Goal: Task Accomplishment & Management: Manage account settings

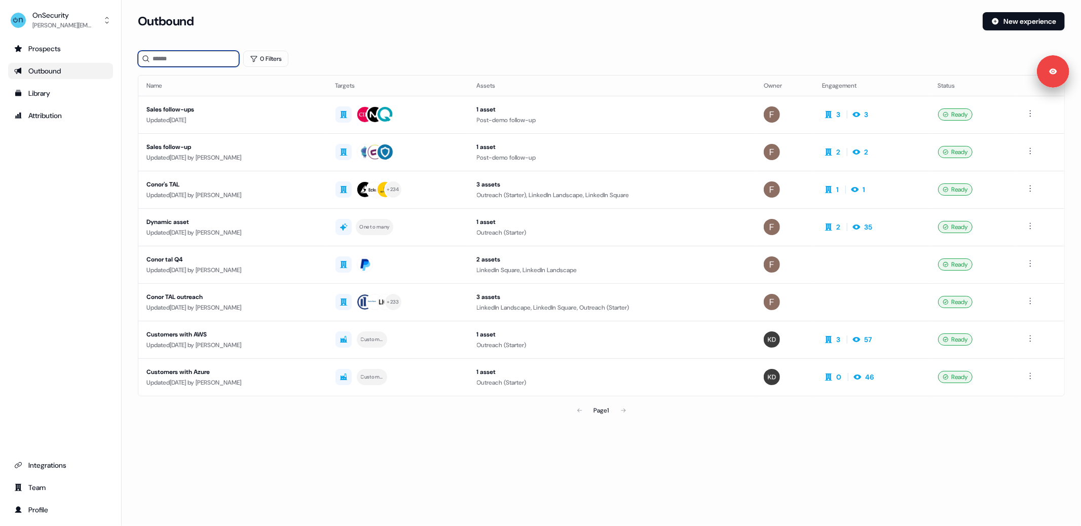
click at [169, 59] on input at bounding box center [188, 59] width 101 height 16
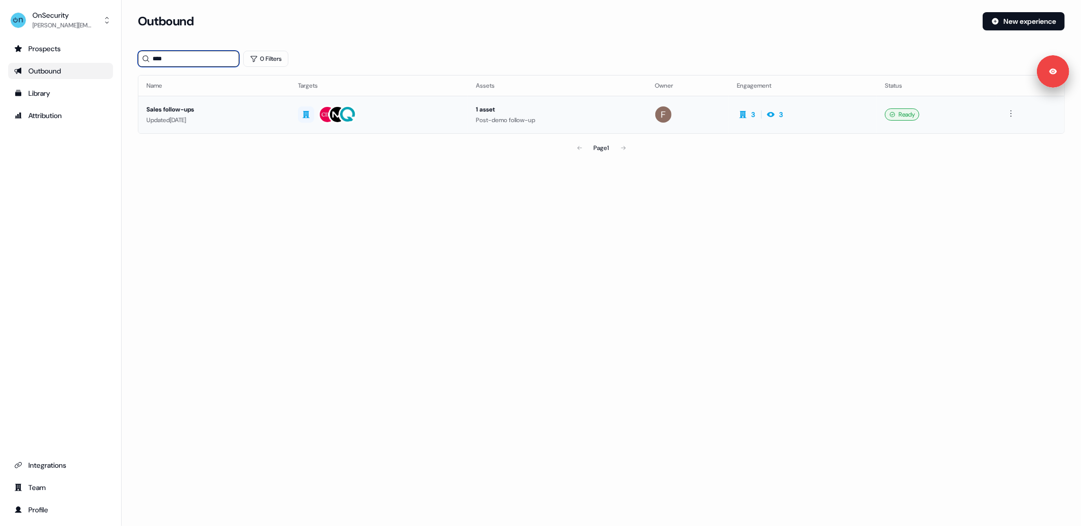
type input "****"
click at [235, 112] on div "Sales follow-ups" at bounding box center [213, 109] width 135 height 10
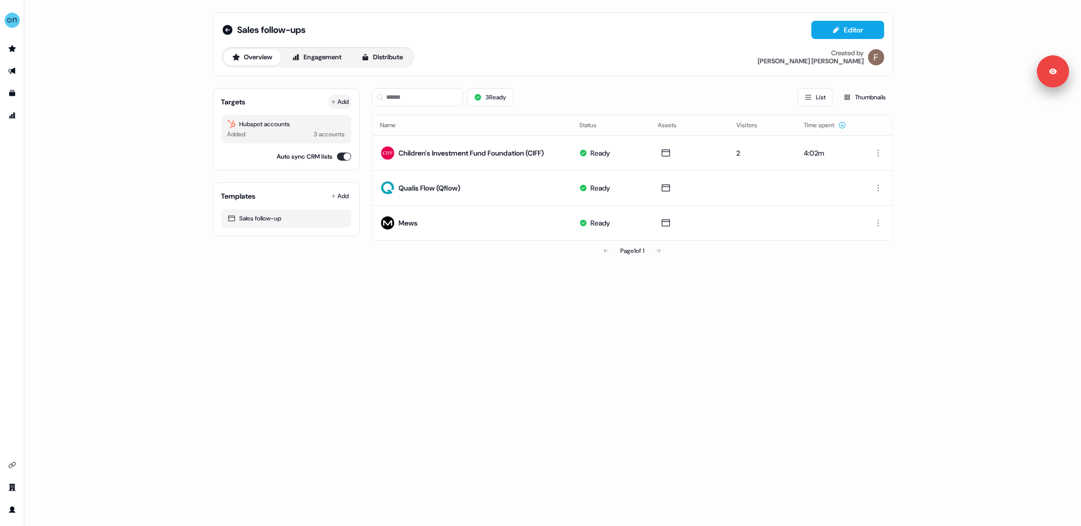
click at [343, 99] on button "Add" at bounding box center [340, 102] width 22 height 14
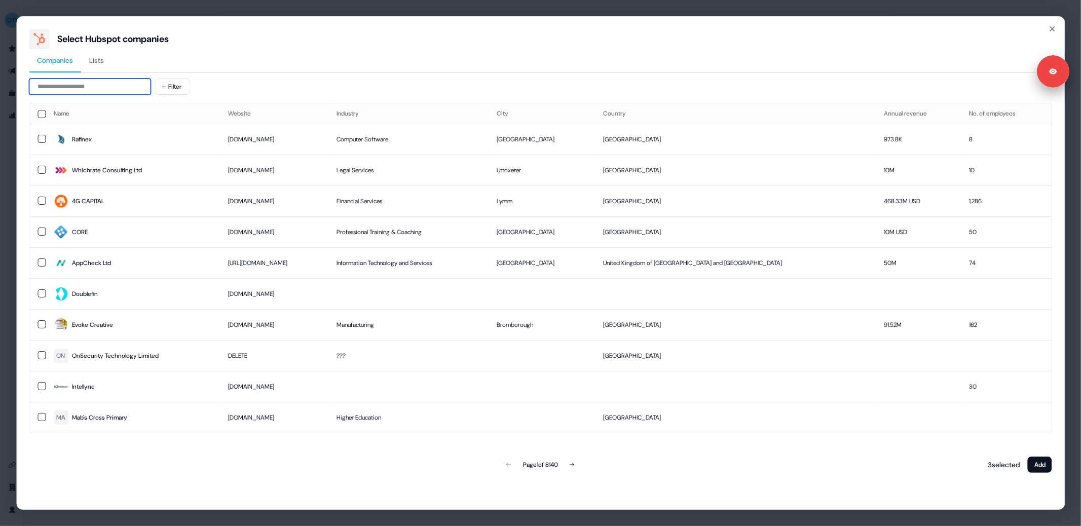
click at [114, 89] on input at bounding box center [90, 87] width 122 height 16
click at [3, 74] on div "Select Hubspot companies Companies Lists Filter Name Website Industry City Coun…" at bounding box center [540, 263] width 1081 height 526
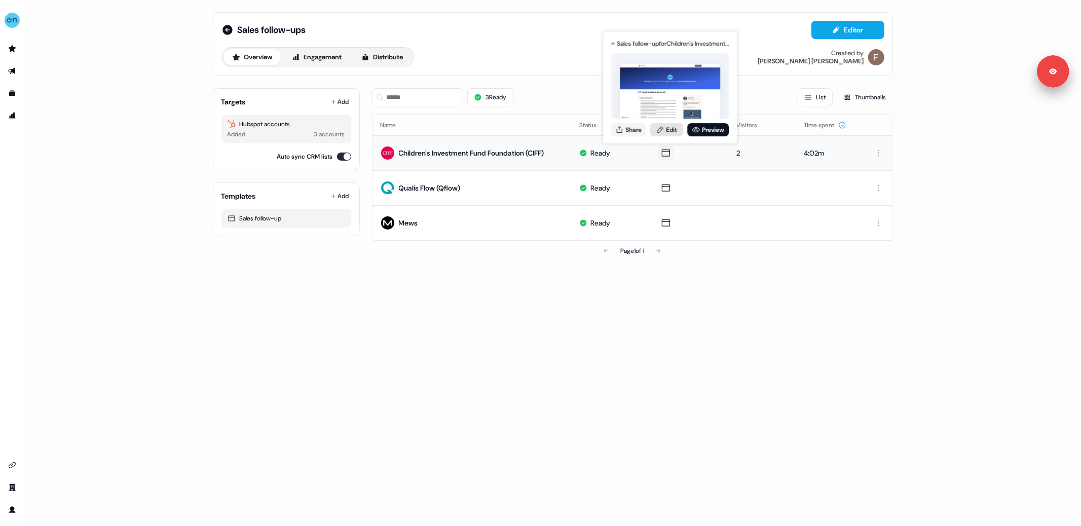
click at [671, 127] on link "Edit" at bounding box center [666, 129] width 33 height 13
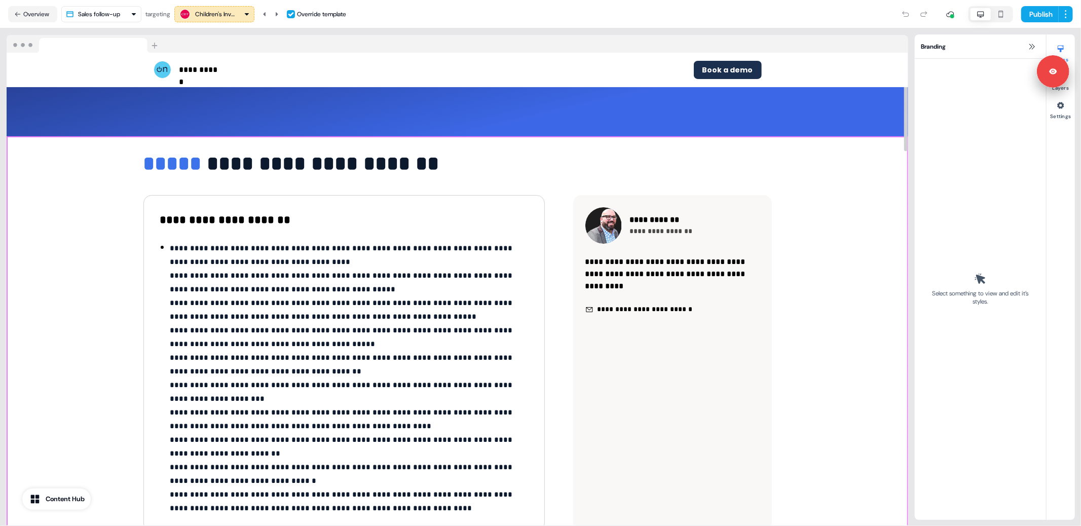
scroll to position [154, 0]
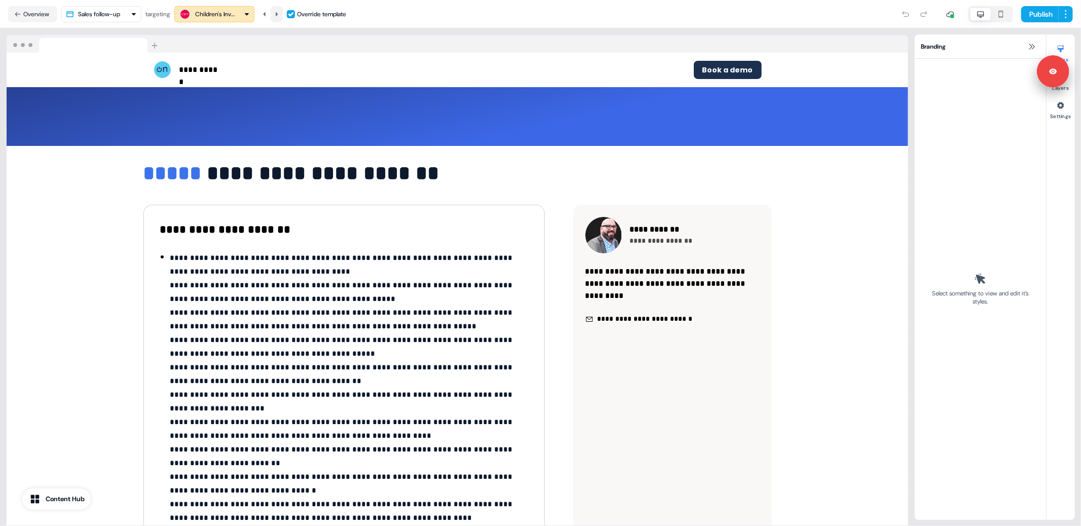
click at [278, 14] on icon at bounding box center [277, 14] width 3 height 4
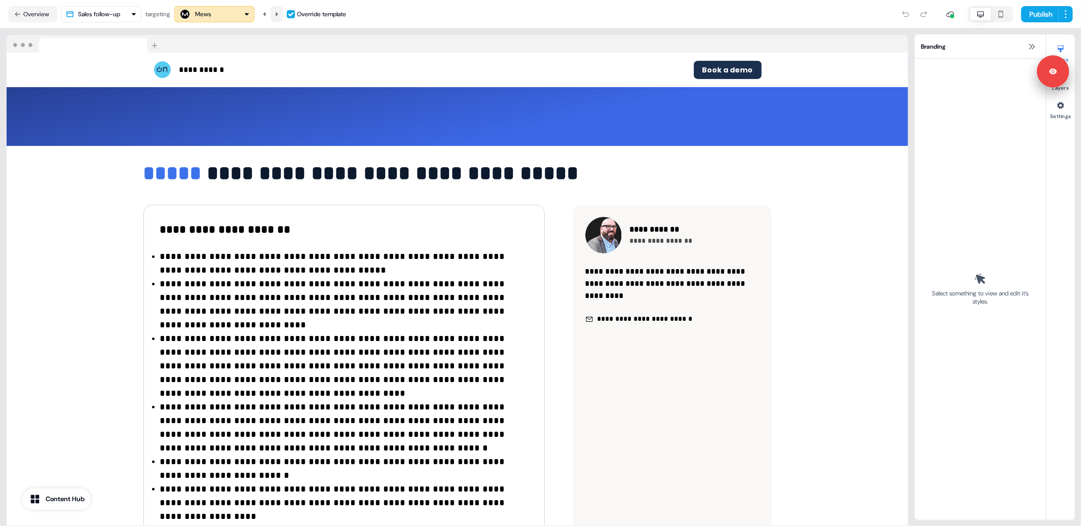
click at [280, 16] on icon at bounding box center [277, 14] width 6 height 6
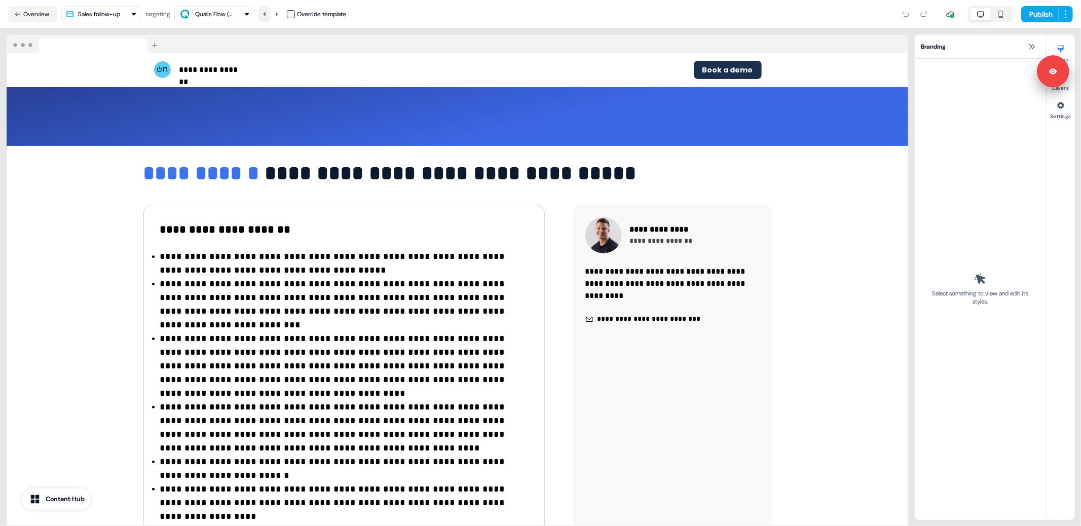
click at [267, 17] on button at bounding box center [265, 14] width 12 height 16
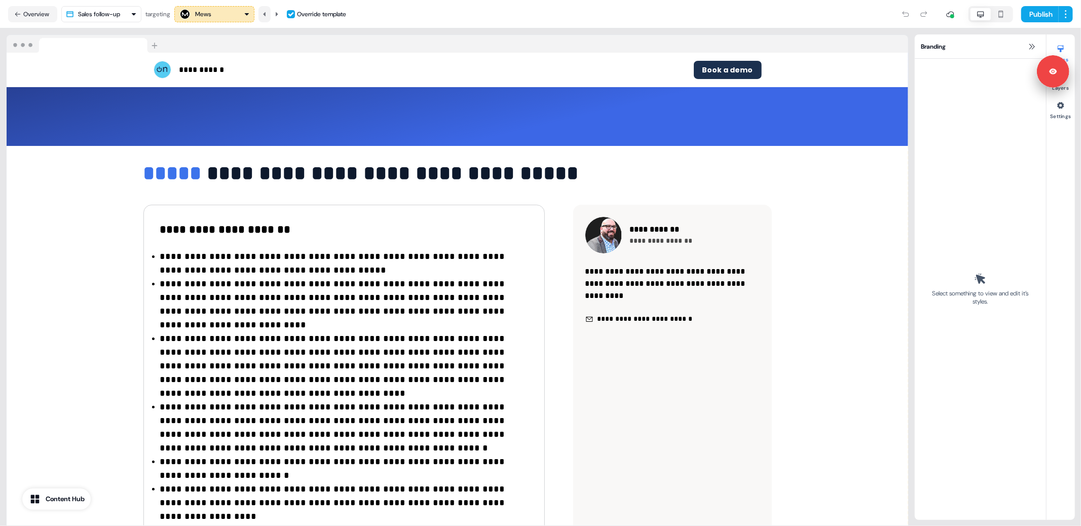
click at [267, 17] on button at bounding box center [265, 14] width 12 height 16
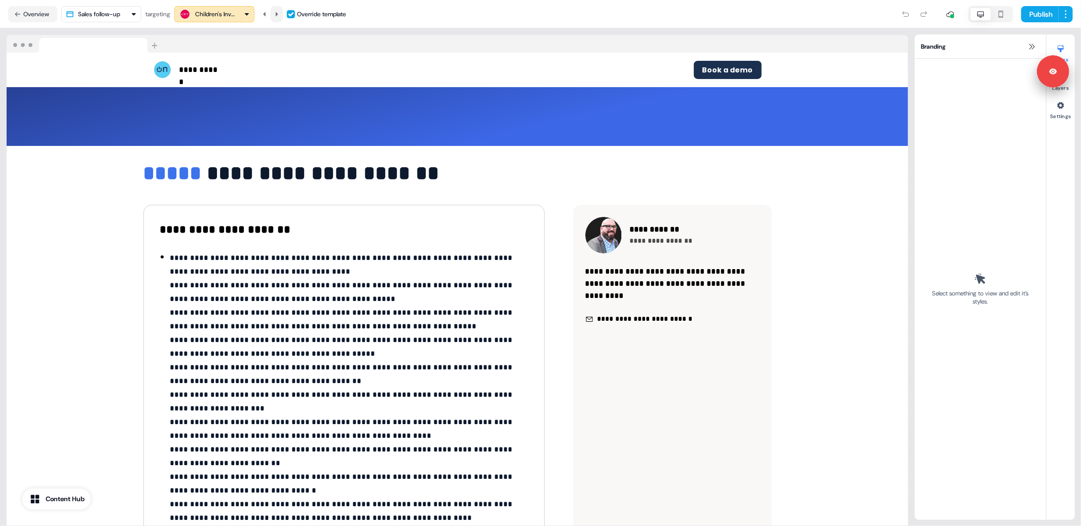
click at [278, 14] on icon at bounding box center [277, 14] width 3 height 4
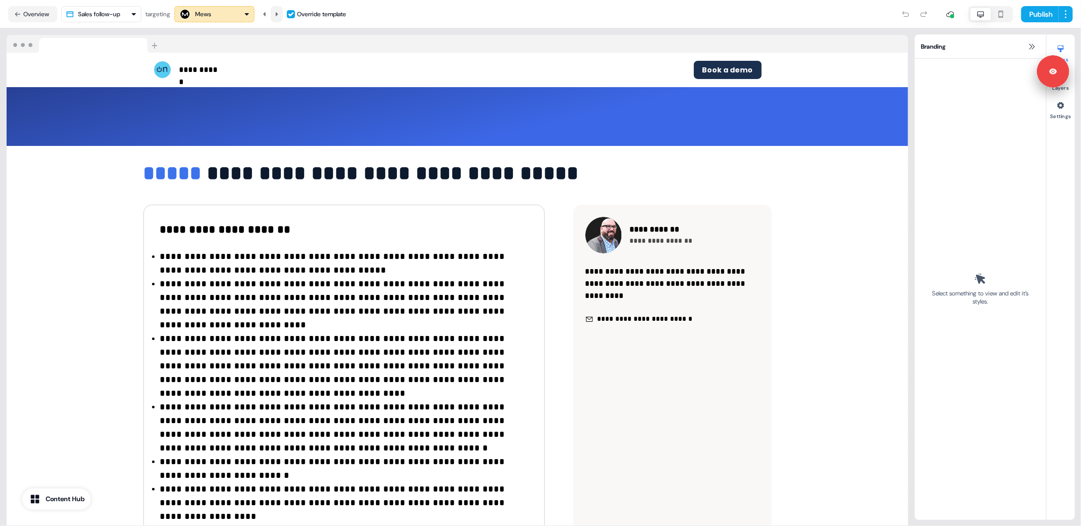
click at [278, 14] on icon at bounding box center [277, 14] width 3 height 4
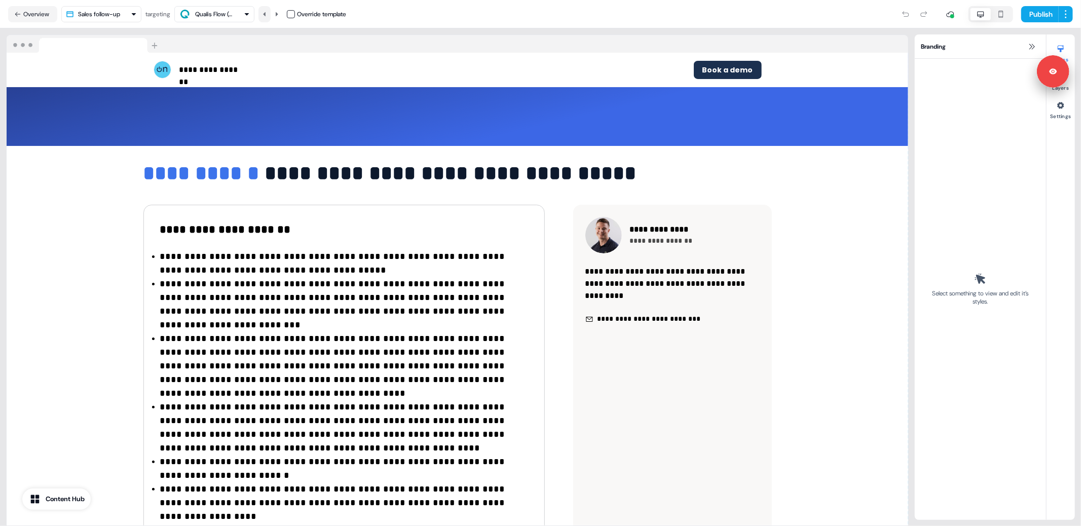
click at [265, 12] on icon at bounding box center [265, 14] width 6 height 6
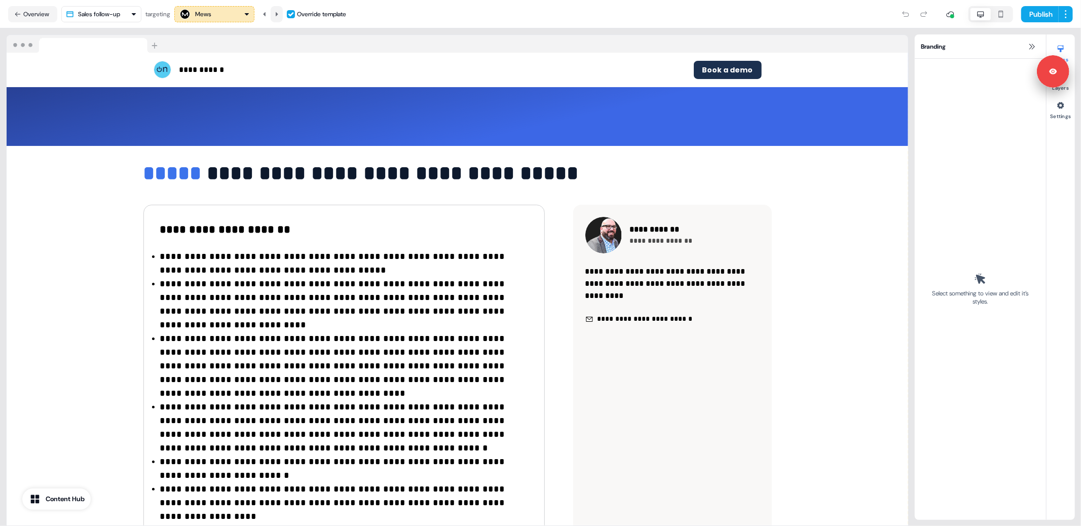
click at [278, 12] on icon at bounding box center [277, 14] width 3 height 4
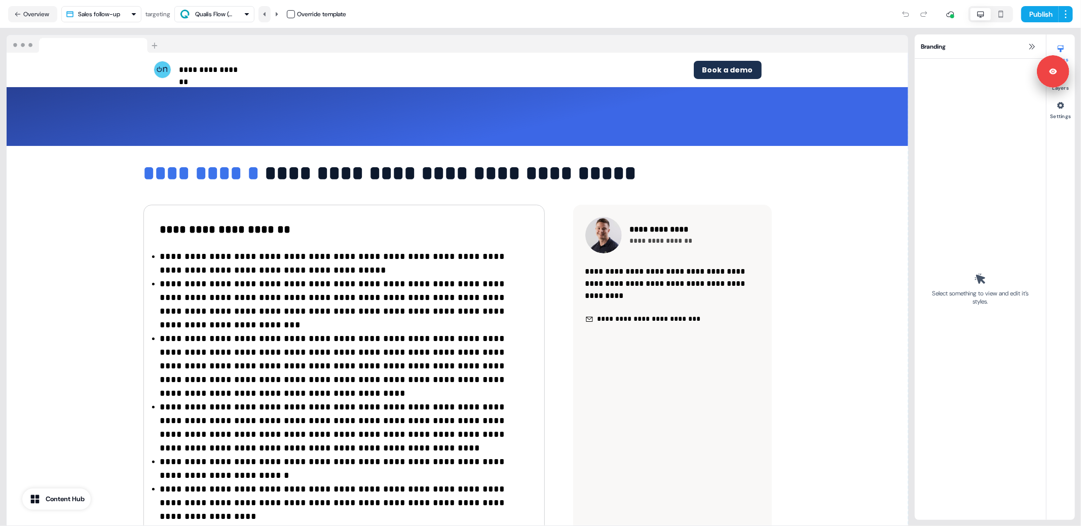
click at [266, 16] on icon at bounding box center [264, 14] width 3 height 4
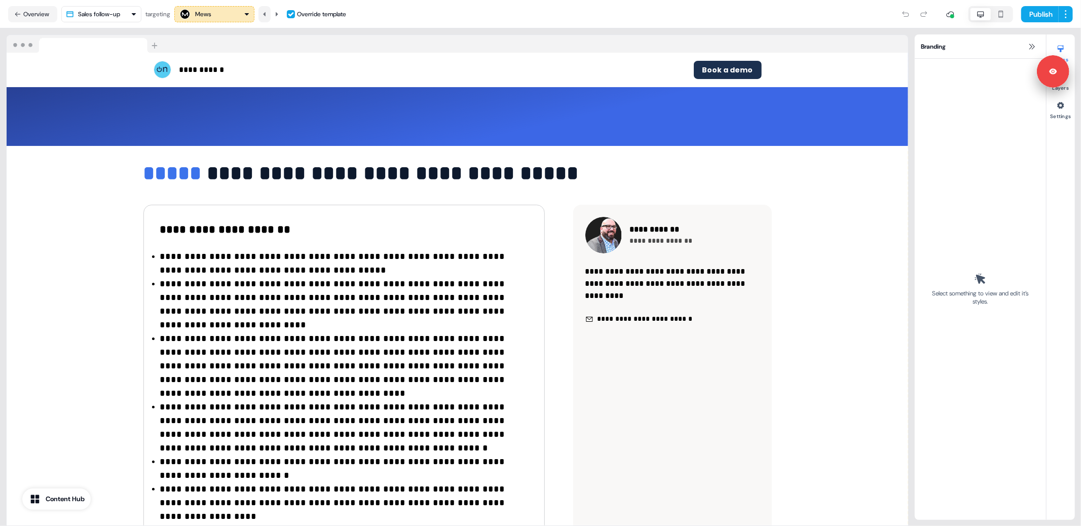
click at [266, 16] on icon at bounding box center [264, 14] width 3 height 4
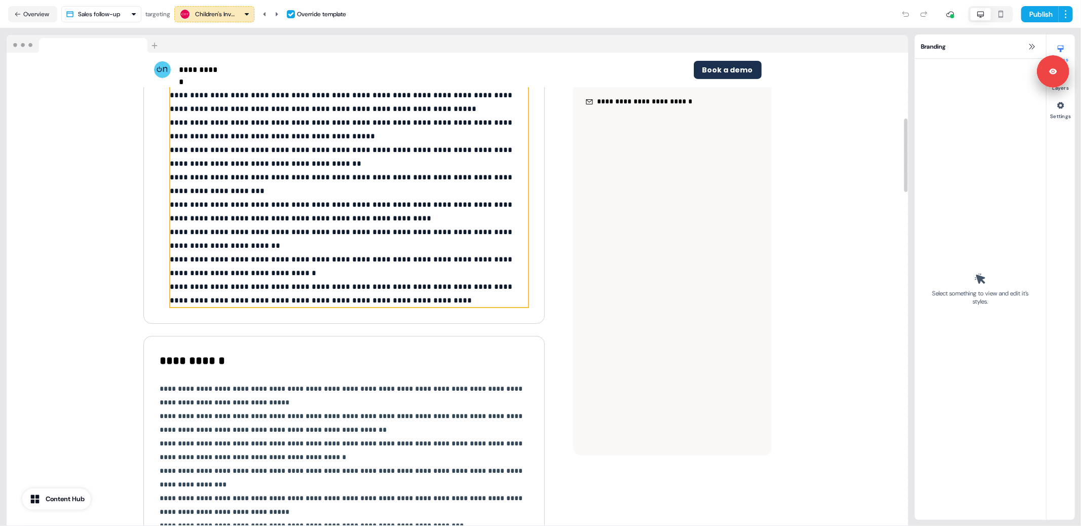
scroll to position [419, 0]
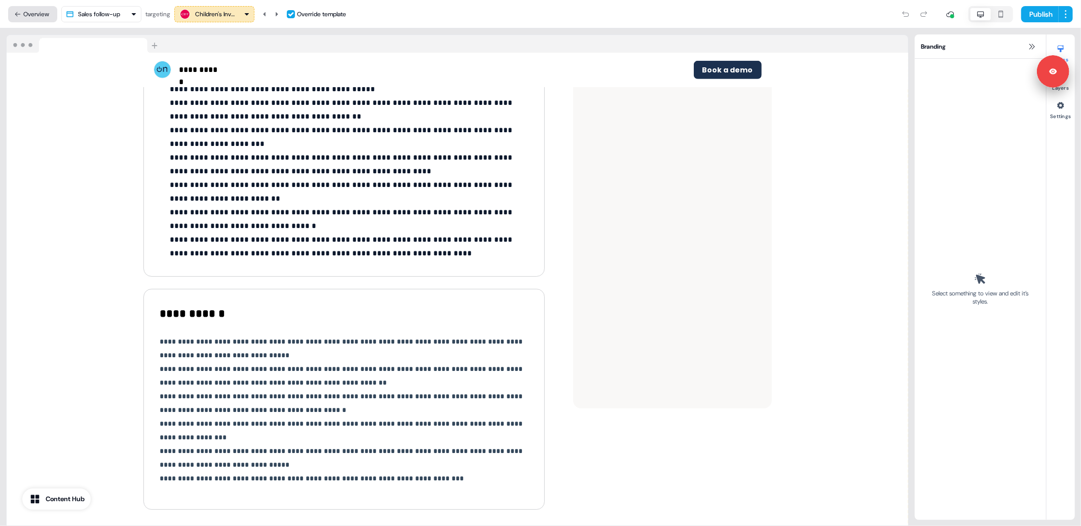
click at [31, 16] on button "Overview" at bounding box center [32, 14] width 49 height 16
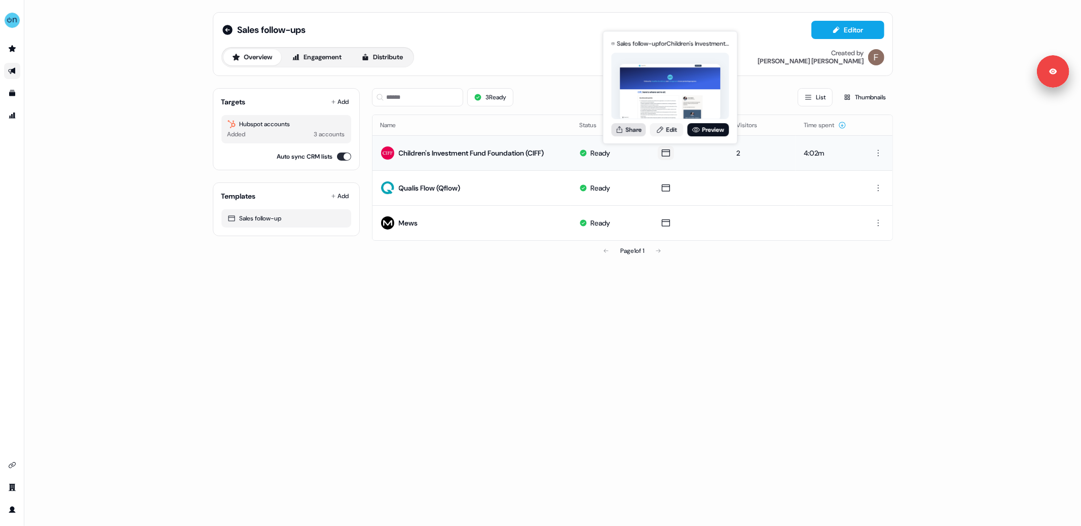
click at [640, 130] on button "Share" at bounding box center [628, 129] width 34 height 13
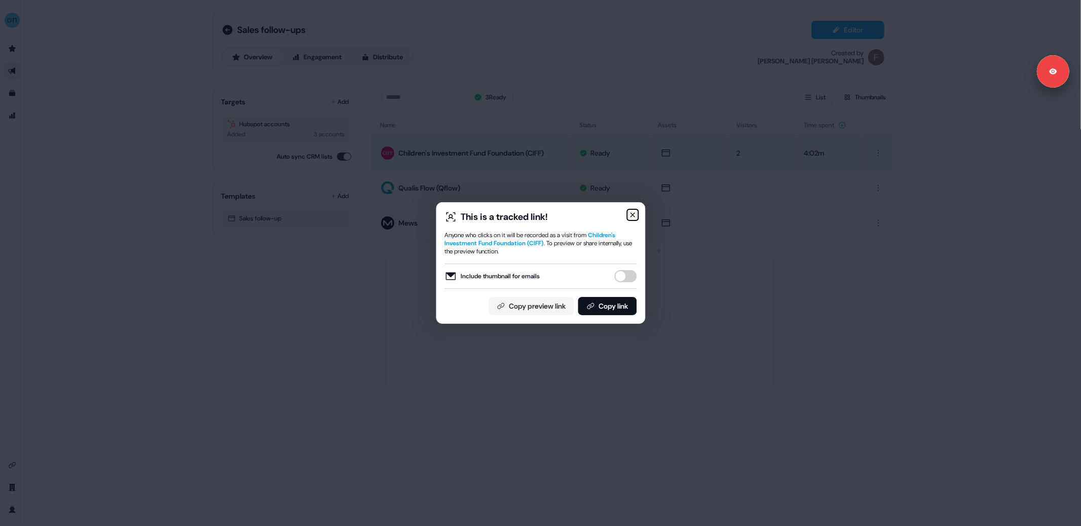
click at [632, 215] on icon "button" at bounding box center [633, 215] width 4 height 4
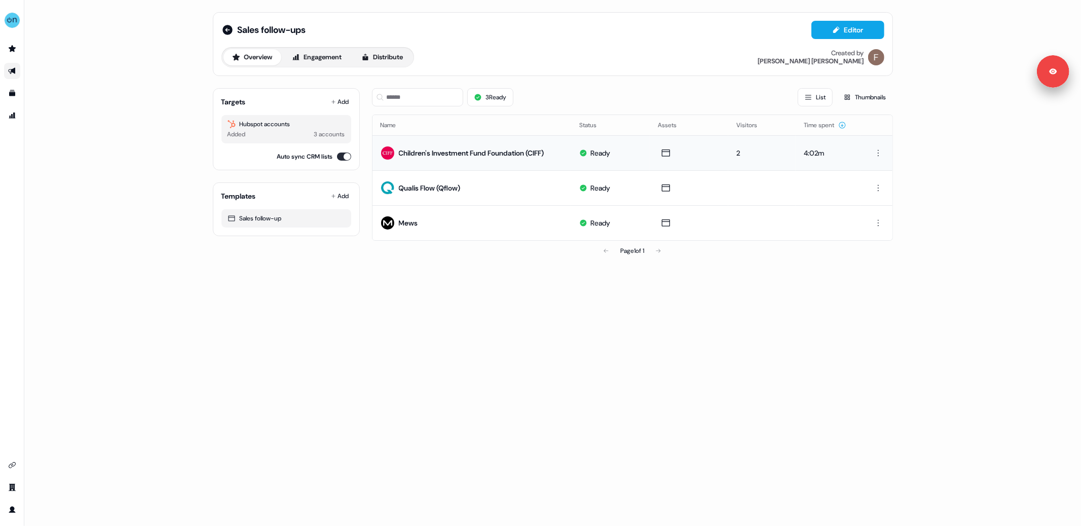
click at [589, 280] on div "Sales follow-ups Editor Overview Engagement Distribute Created by [PERSON_NAME]…" at bounding box center [552, 263] width 1057 height 526
click at [15, 24] on img "side nav menu" at bounding box center [12, 20] width 16 height 16
click at [43, 84] on div "Logout" at bounding box center [52, 84] width 96 height 18
click at [43, 84] on div "Sales follow-ups Editor Overview Engagement Distribute Created by [PERSON_NAME]…" at bounding box center [552, 263] width 1057 height 526
